Goal: Obtain resource: Obtain resource

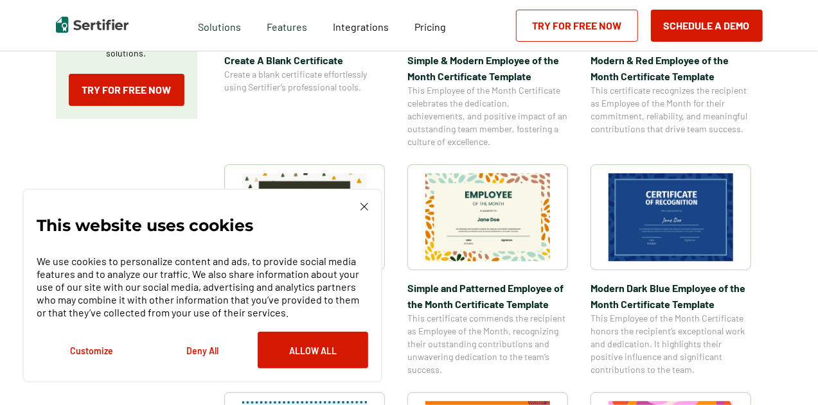
scroll to position [352, 0]
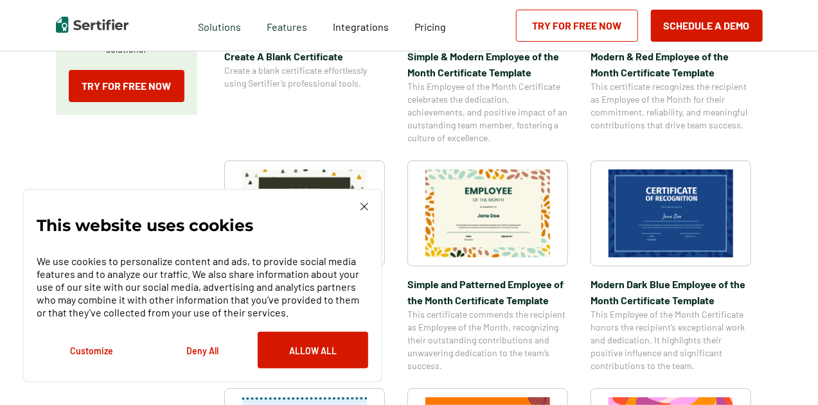
click at [368, 209] on img at bounding box center [364, 207] width 8 height 8
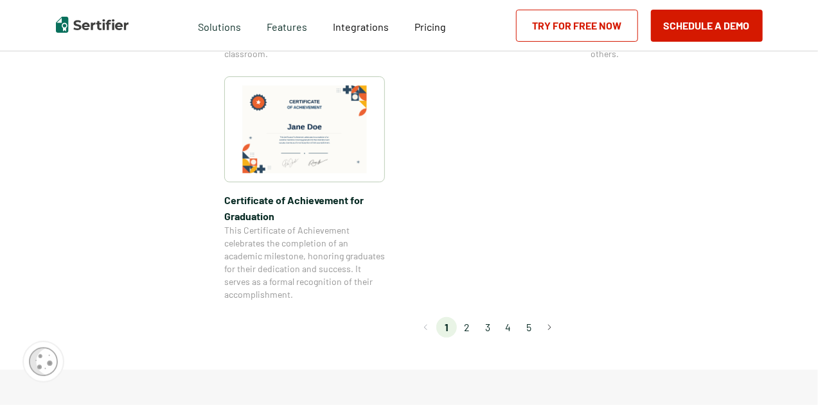
scroll to position [1146, 0]
click at [553, 333] on button "Go to next page" at bounding box center [549, 327] width 21 height 21
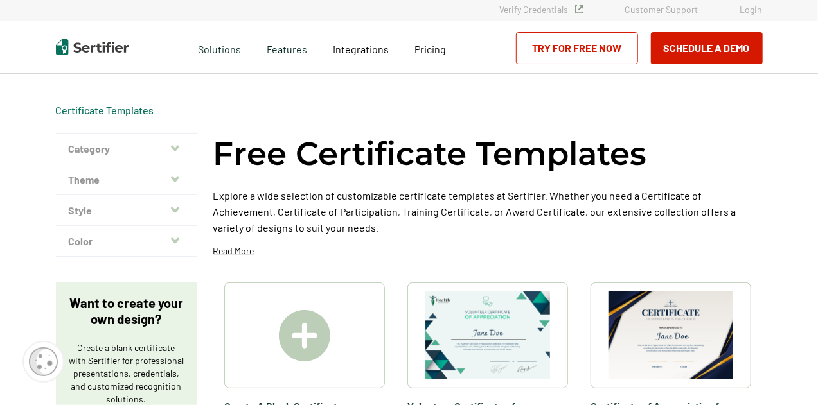
scroll to position [0, 0]
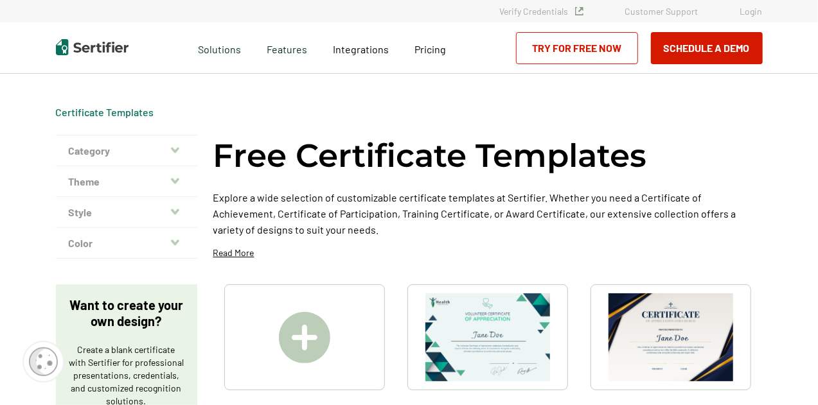
click at [662, 253] on div "Free Certificate Templates Explore a wide selection of customizable certificate…" at bounding box center [487, 202] width 549 height 134
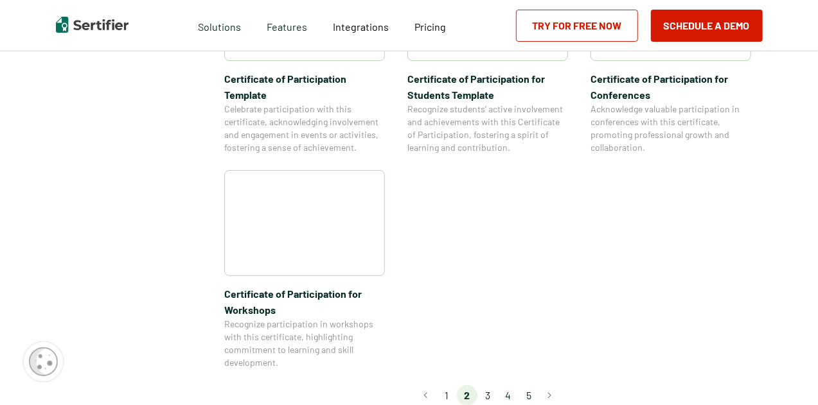
scroll to position [1083, 0]
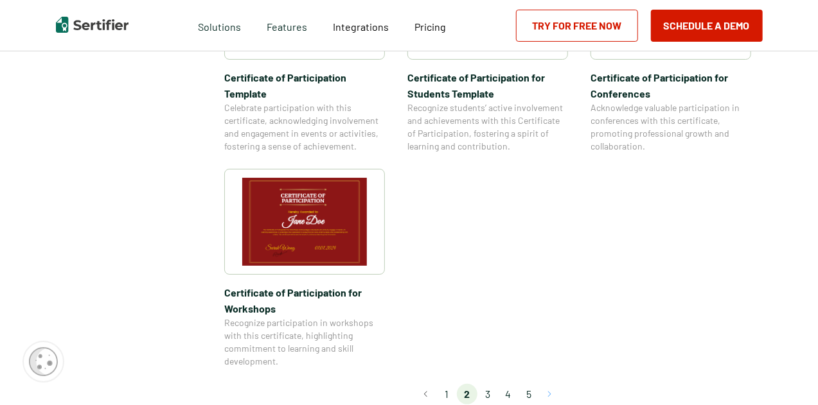
click at [554, 384] on button "Go to next page" at bounding box center [549, 394] width 21 height 21
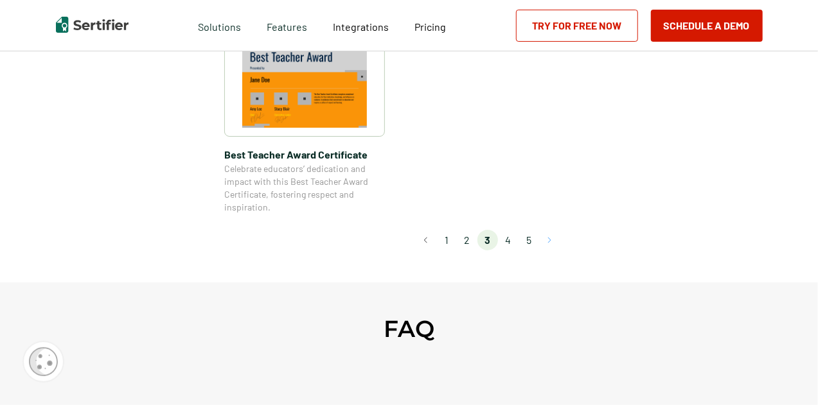
scroll to position [1071, 0]
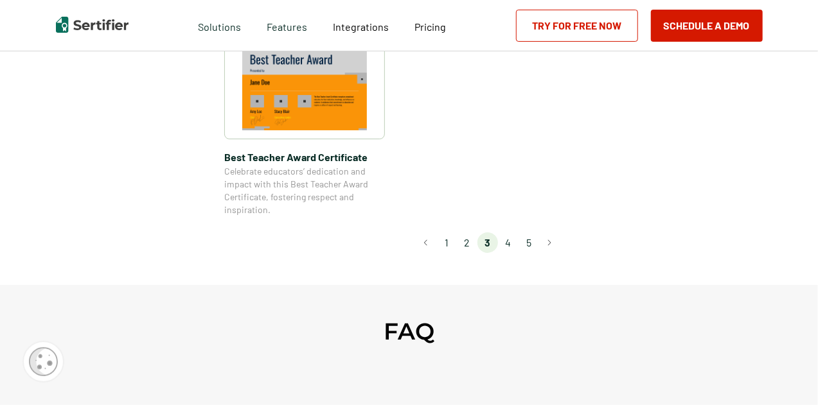
click at [510, 244] on li "4" at bounding box center [508, 243] width 21 height 21
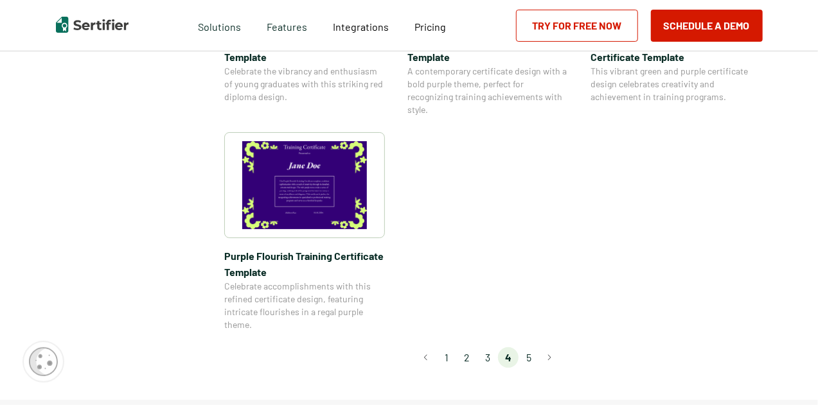
scroll to position [999, 0]
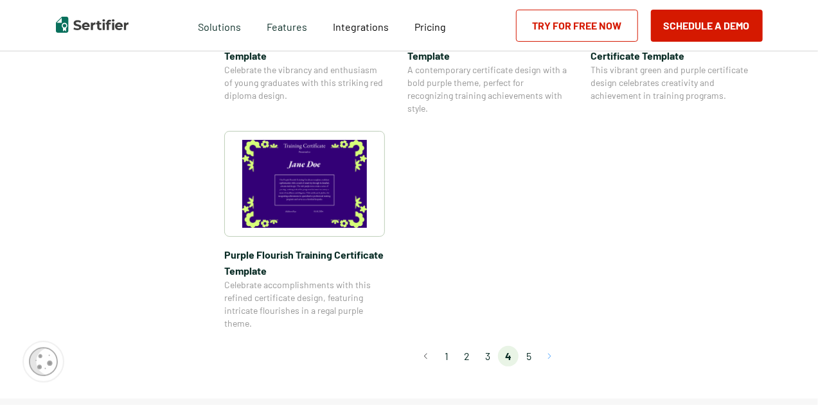
click at [554, 360] on button "Go to next page" at bounding box center [549, 356] width 21 height 21
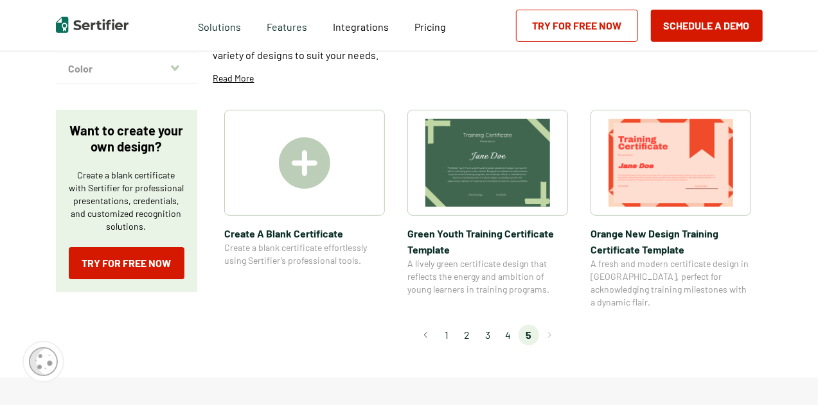
scroll to position [0, 0]
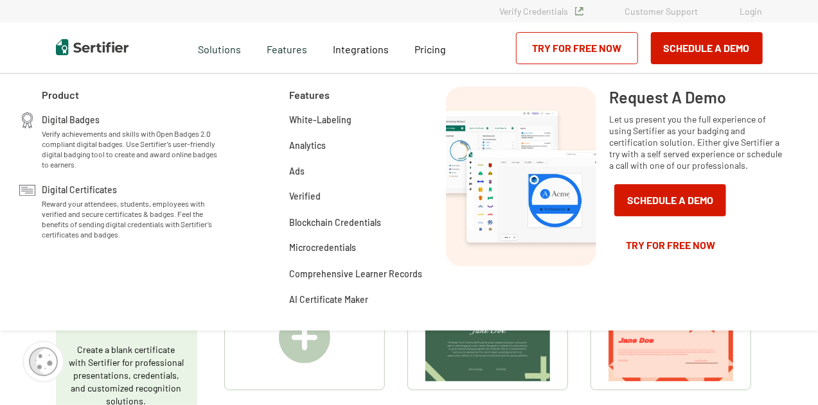
click at [469, 366] on img at bounding box center [487, 338] width 125 height 88
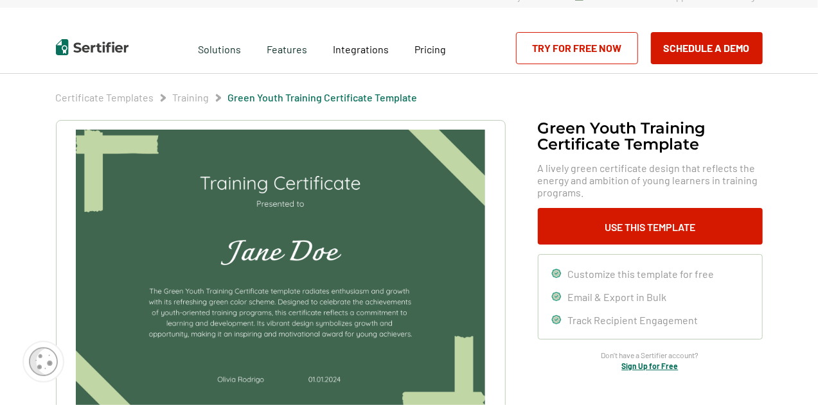
scroll to position [12, 0]
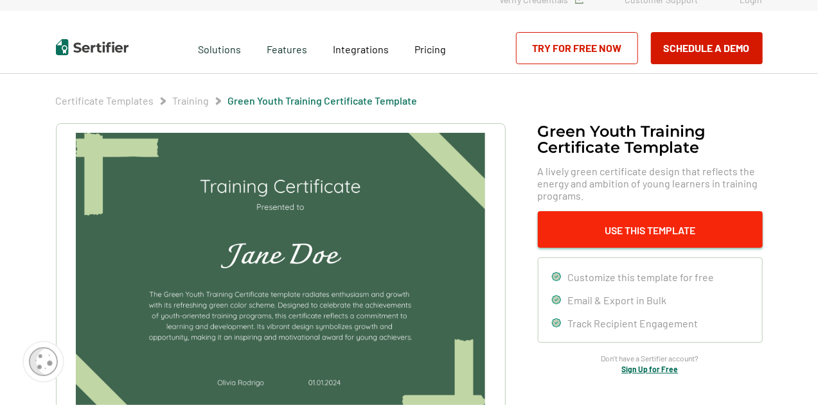
click at [731, 233] on button "Use This Template" at bounding box center [650, 229] width 225 height 37
